Goal: Ask a question

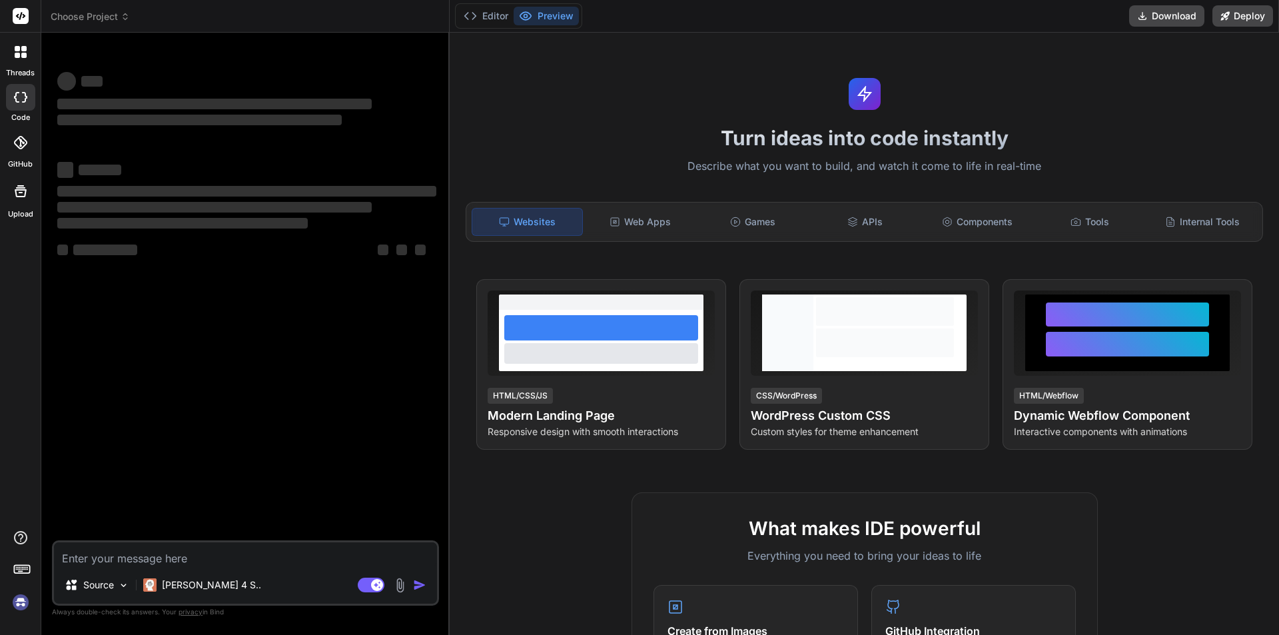
click at [137, 555] on textarea at bounding box center [245, 554] width 383 height 24
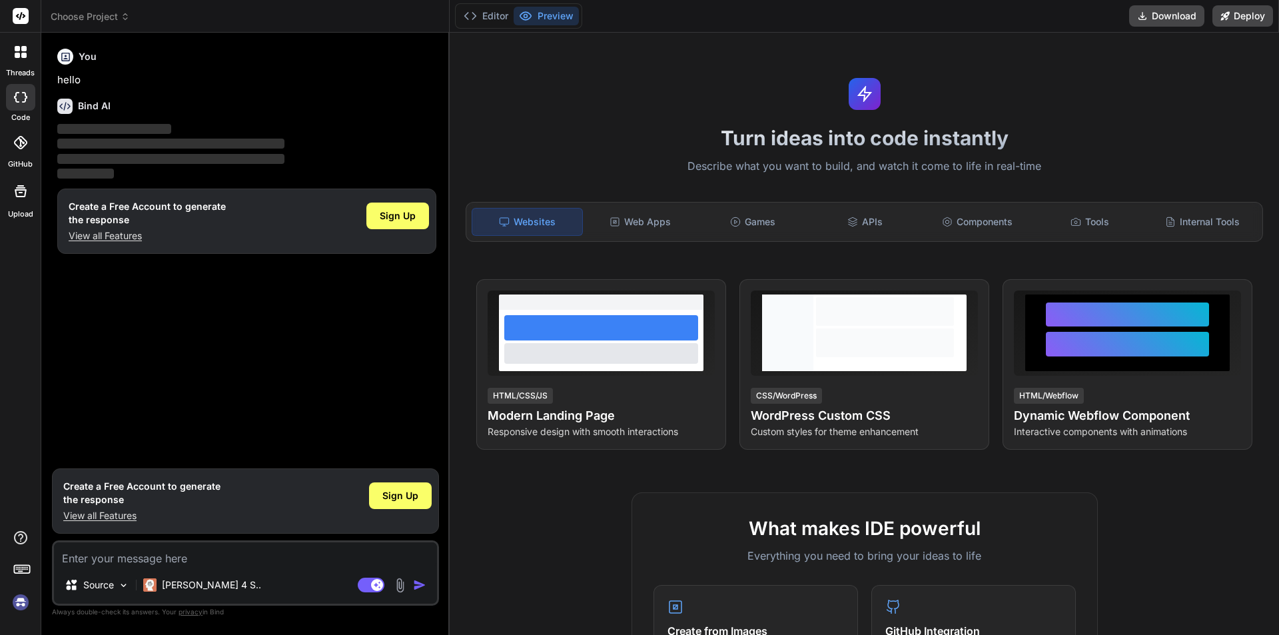
type textarea "x"
click at [136, 551] on textarea at bounding box center [245, 554] width 383 height 24
type textarea "heavy rainfall"
type textarea "x"
type textarea "heavy rainfall"
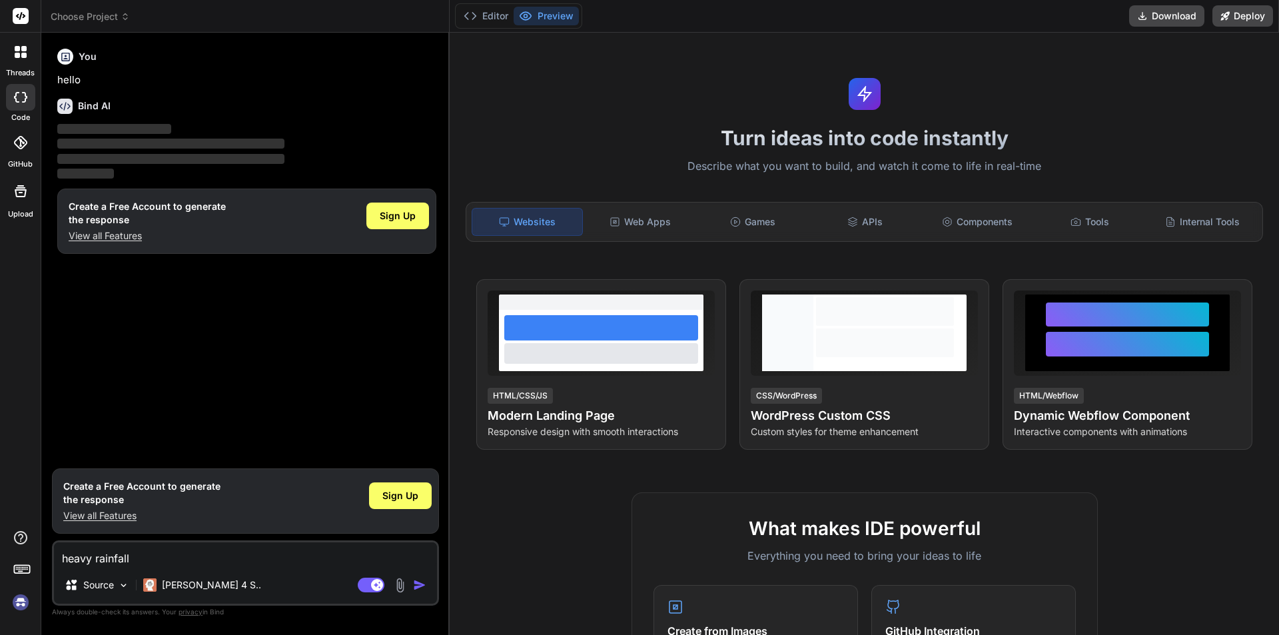
click at [417, 583] on img "button" at bounding box center [419, 584] width 13 height 13
click at [419, 585] on img "button" at bounding box center [419, 584] width 13 height 13
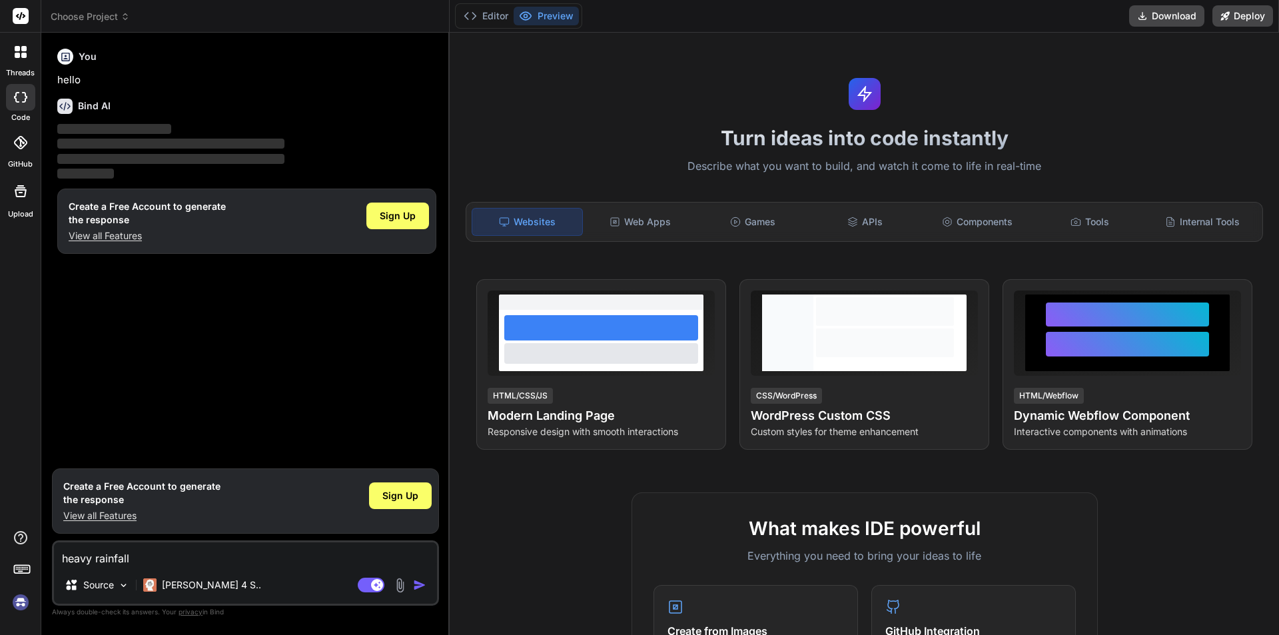
click at [419, 585] on img "button" at bounding box center [419, 584] width 13 height 13
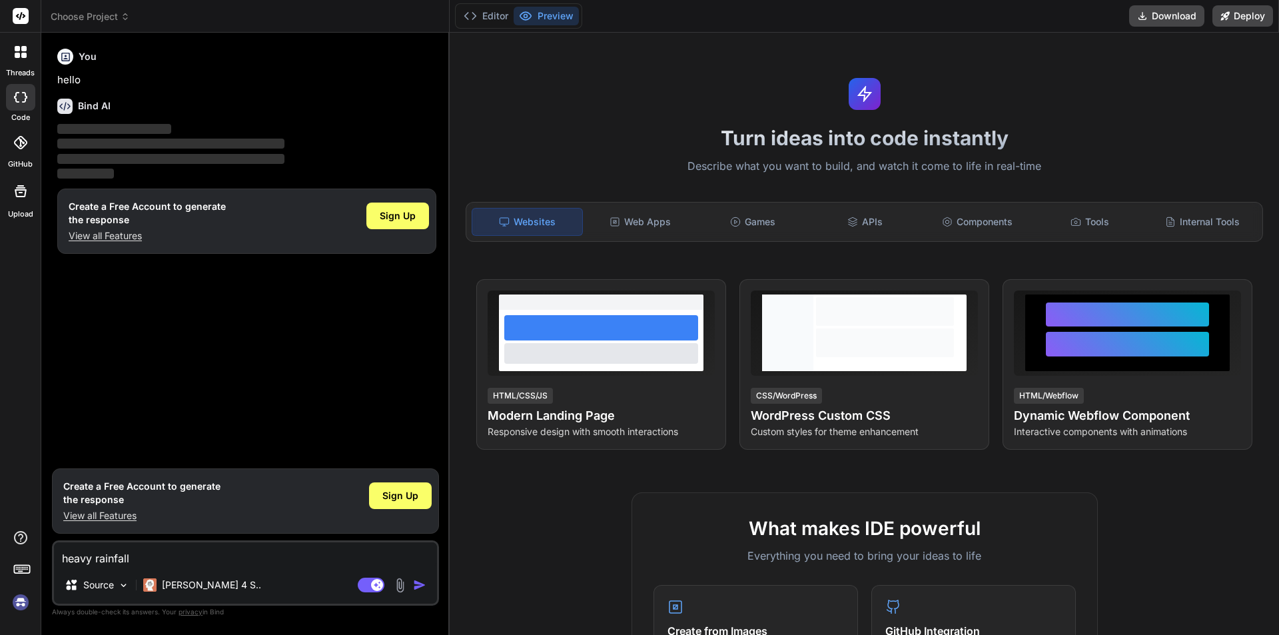
click at [419, 585] on img "button" at bounding box center [419, 584] width 13 height 13
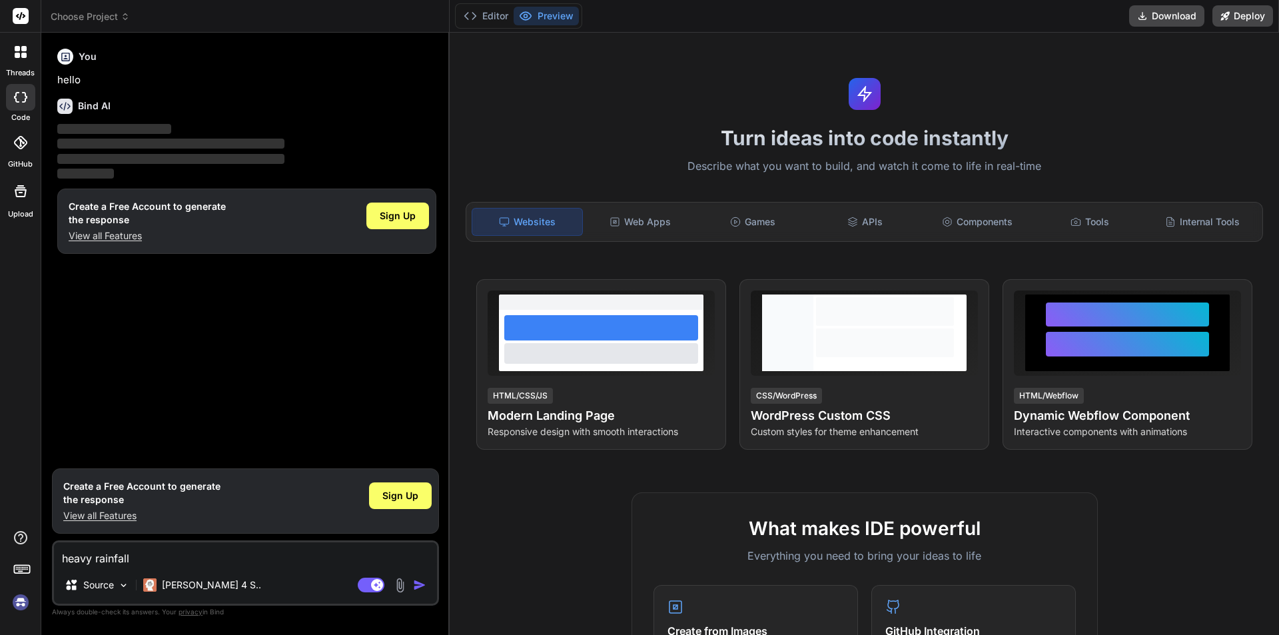
click at [424, 583] on img "button" at bounding box center [419, 584] width 13 height 13
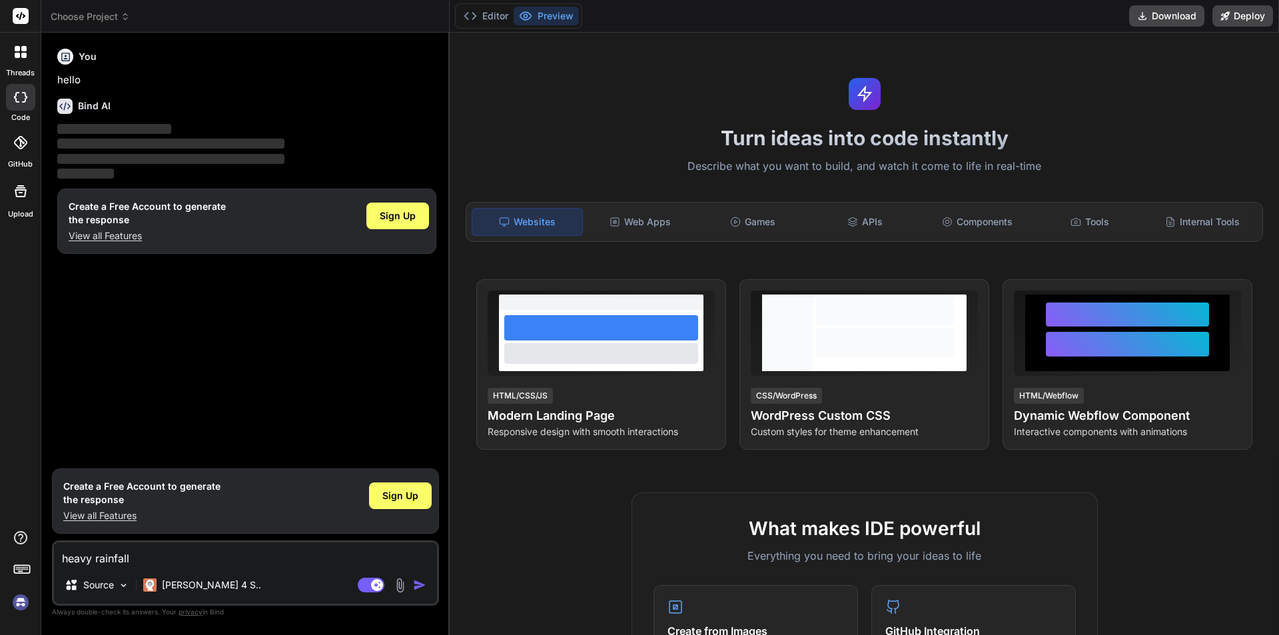
click at [424, 583] on img "button" at bounding box center [419, 584] width 13 height 13
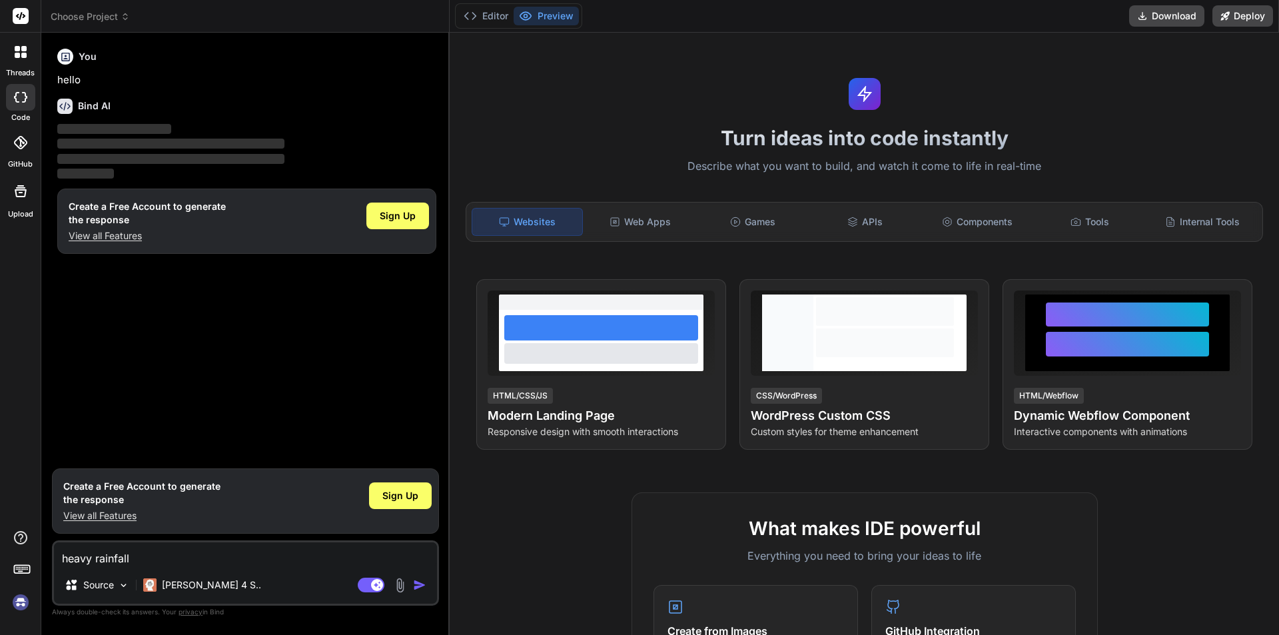
click at [424, 583] on img "button" at bounding box center [419, 584] width 13 height 13
